Goal: Check status

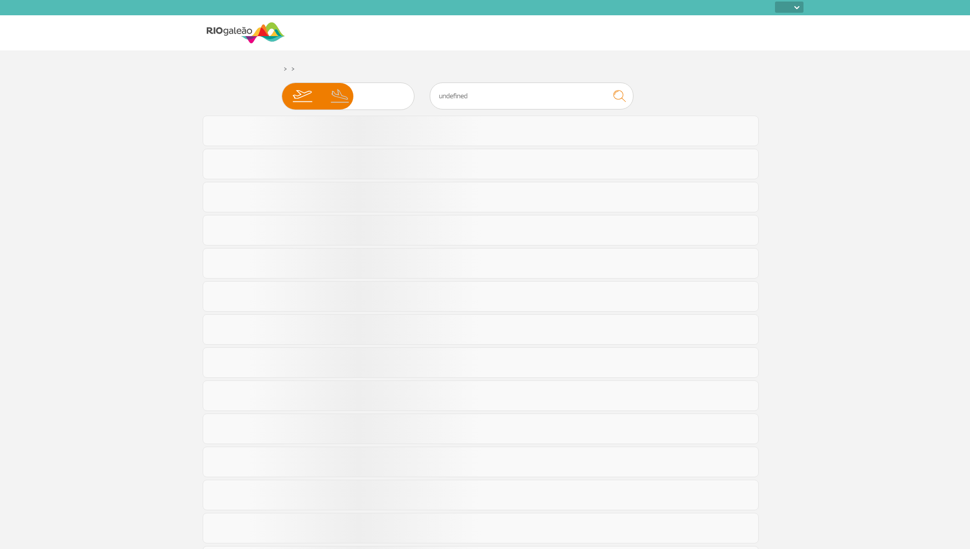
select select
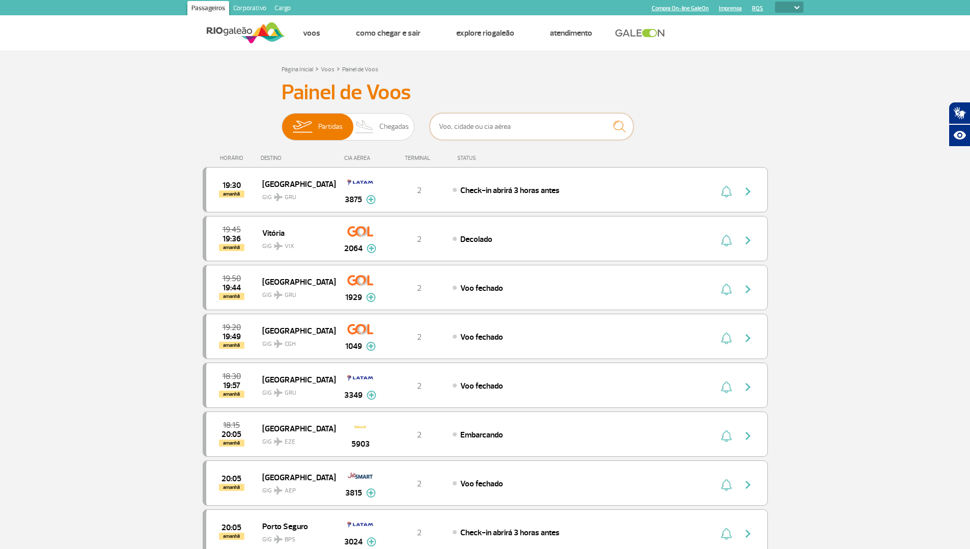
click at [469, 129] on input "text" at bounding box center [532, 126] width 204 height 27
type input "KLM"
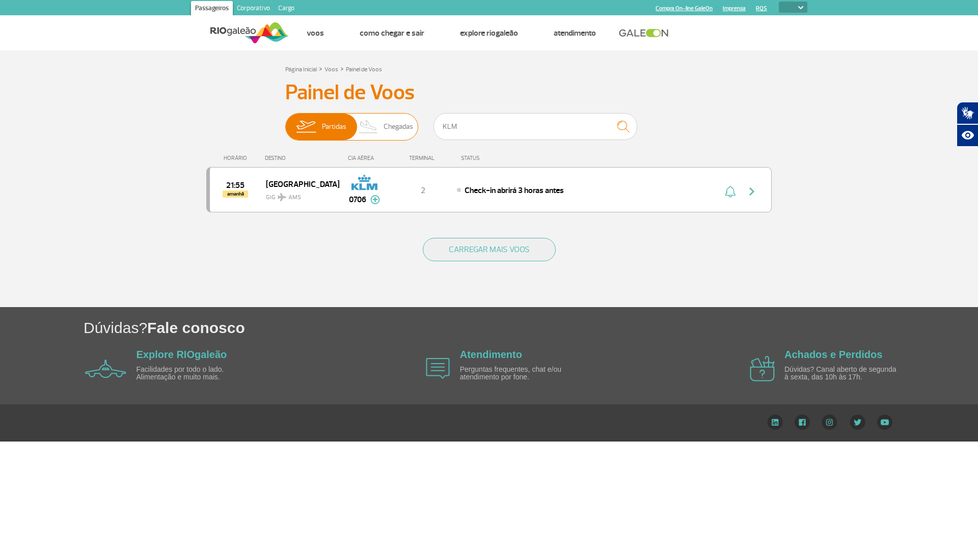
click at [398, 129] on span "Chegadas" at bounding box center [399, 127] width 30 height 26
click at [285, 122] on input "Partidas Chegadas" at bounding box center [285, 122] width 0 height 0
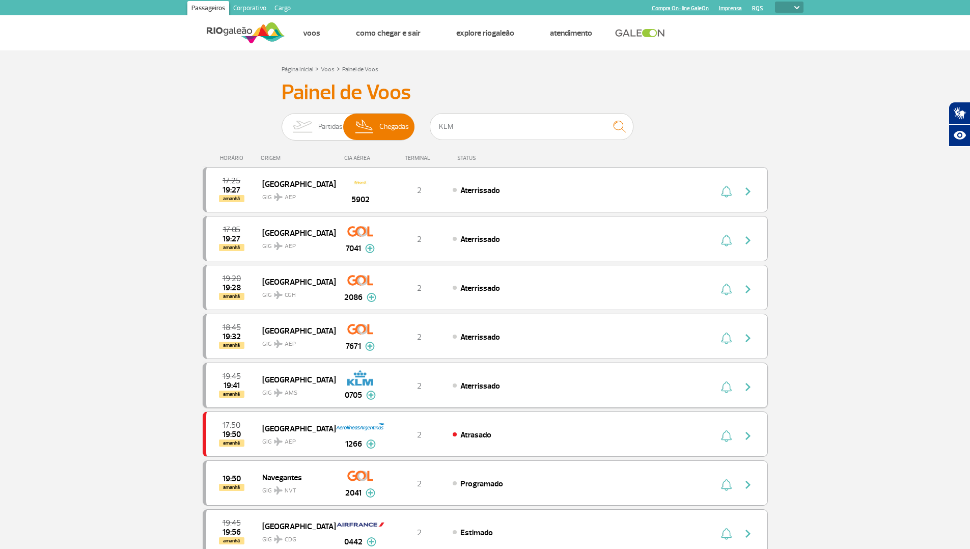
click at [520, 377] on div "19:45 19:41 amanhã Amsterdam GIG AMS 0705 2 Aterrissado Parcerias: GOL Transpor…" at bounding box center [485, 385] width 565 height 45
click at [749, 387] on img "button" at bounding box center [748, 387] width 12 height 12
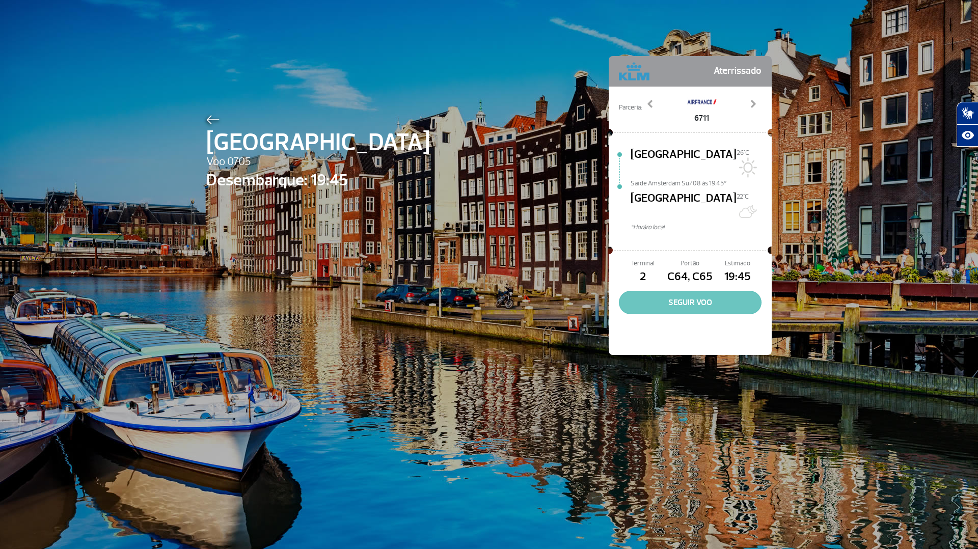
click at [702, 291] on button "SEGUIR VOO" at bounding box center [690, 302] width 143 height 23
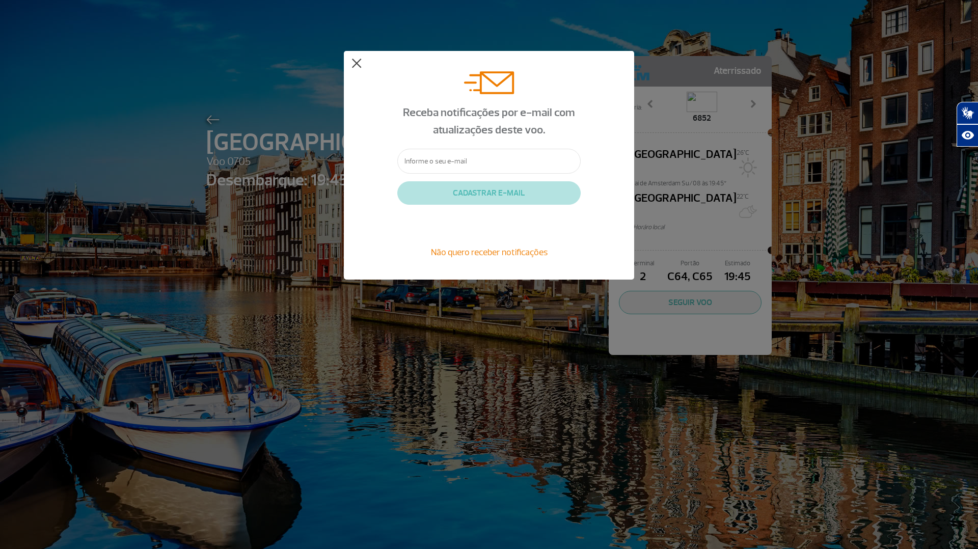
click at [351, 60] on button at bounding box center [356, 64] width 10 height 10
